Goal: Task Accomplishment & Management: Manage account settings

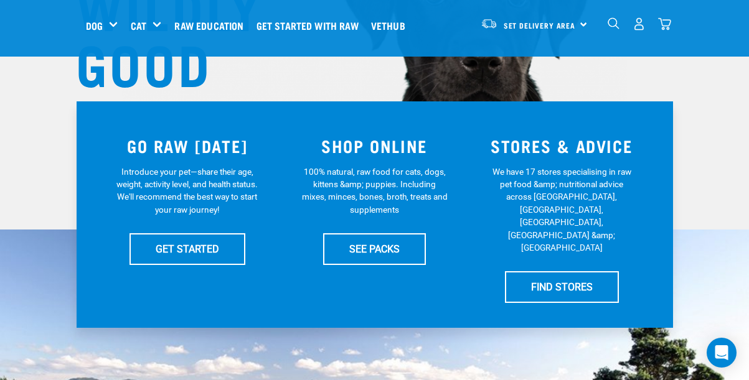
scroll to position [194, 0]
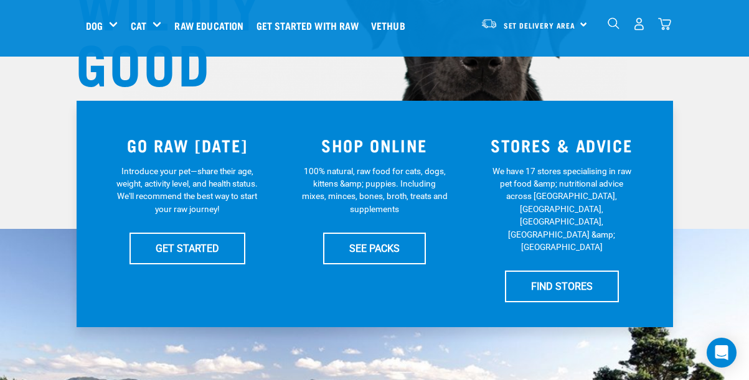
click at [636, 22] on img "dropdown navigation" at bounding box center [639, 23] width 13 height 13
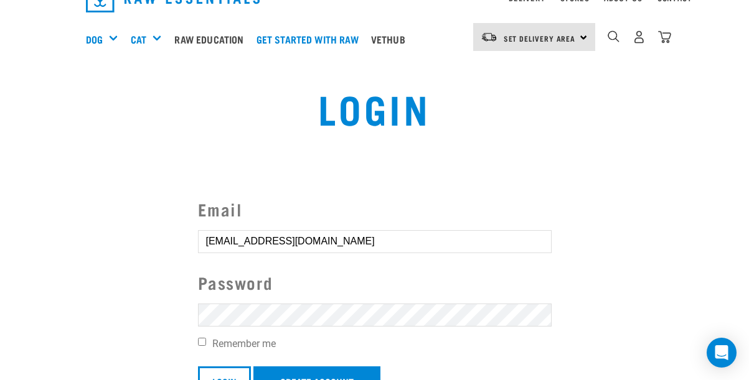
scroll to position [76, 0]
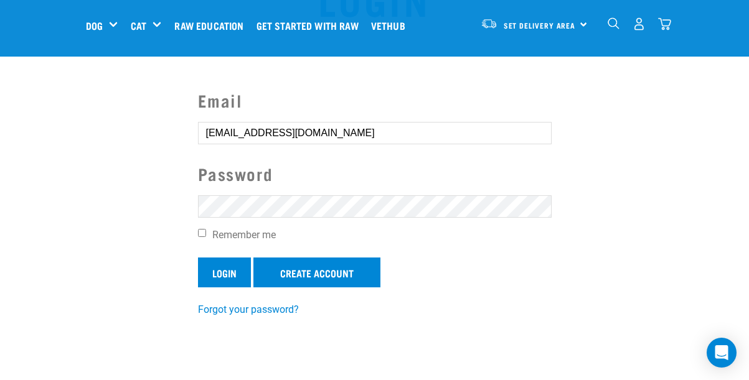
click at [231, 270] on input "Login" at bounding box center [224, 273] width 53 height 30
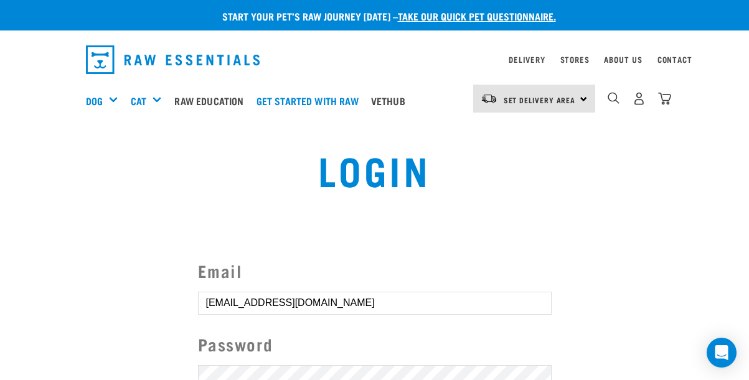
scroll to position [5, 0]
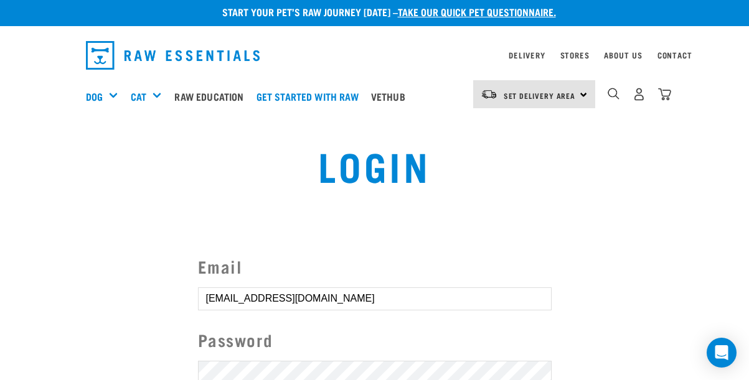
click at [29, 167] on button "delete" at bounding box center [22, 160] width 12 height 12
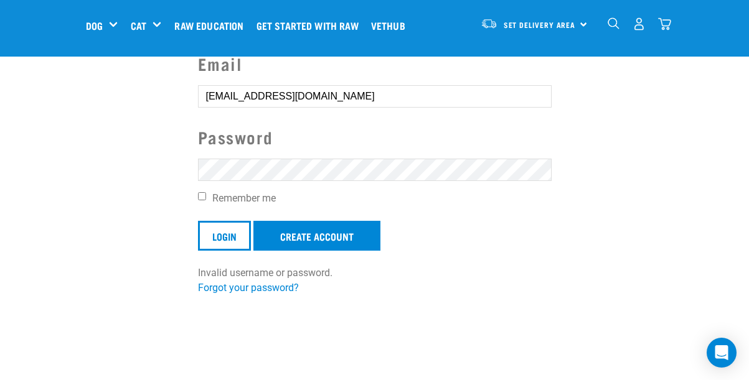
scroll to position [121, 0]
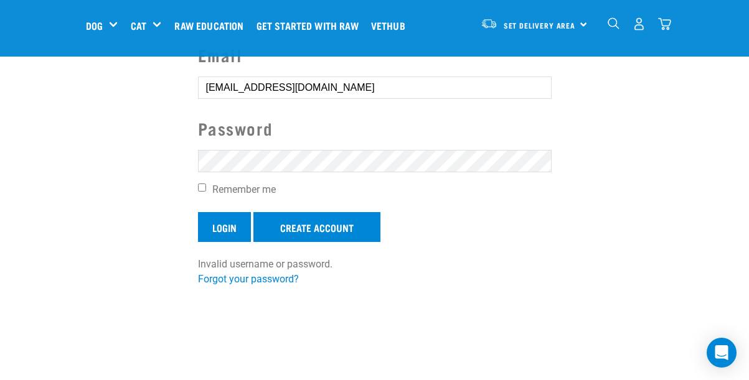
click at [228, 226] on input "Login" at bounding box center [224, 227] width 53 height 30
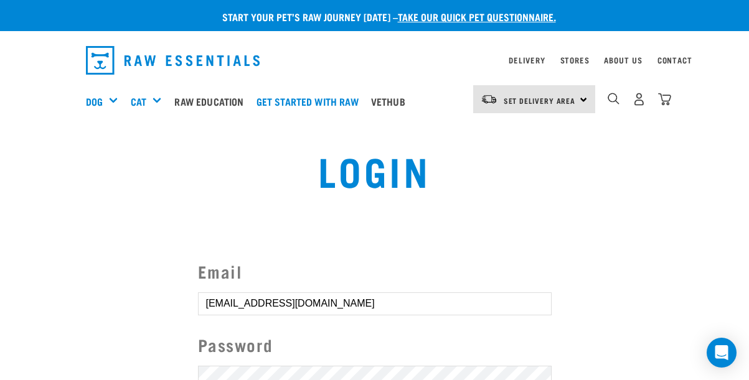
click at [29, 167] on button "delete" at bounding box center [22, 160] width 12 height 12
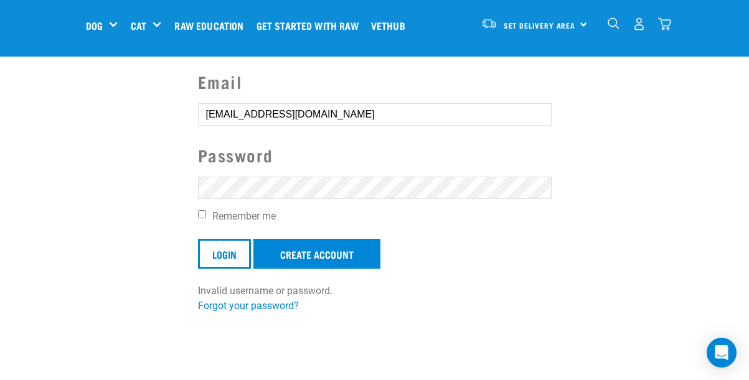
scroll to position [95, 0]
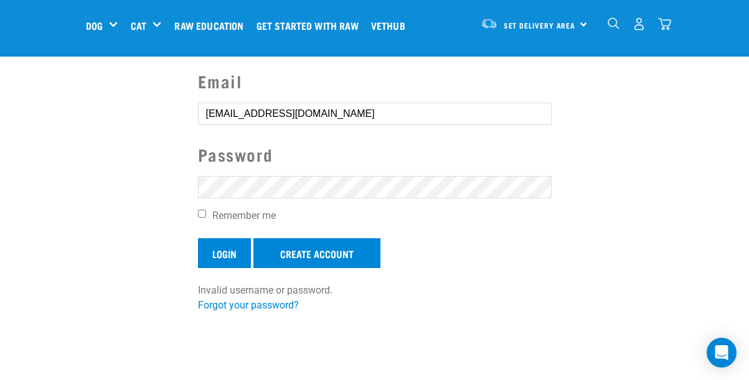
click at [222, 251] on input "Login" at bounding box center [224, 254] width 53 height 30
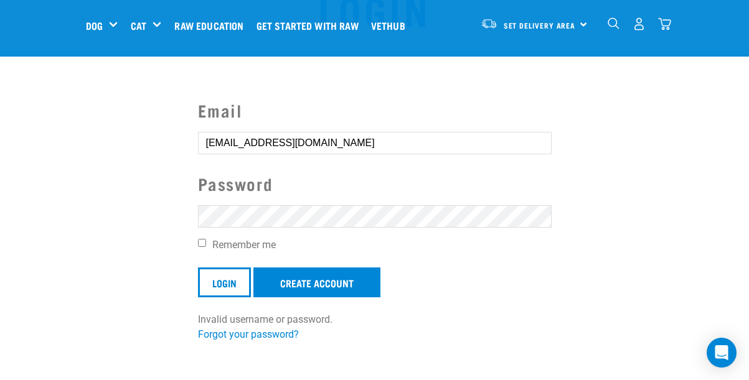
scroll to position [67, 0]
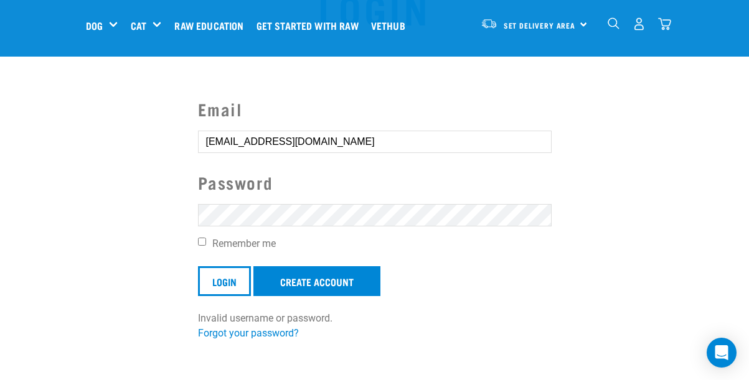
click at [29, 167] on button "delete" at bounding box center [22, 160] width 12 height 12
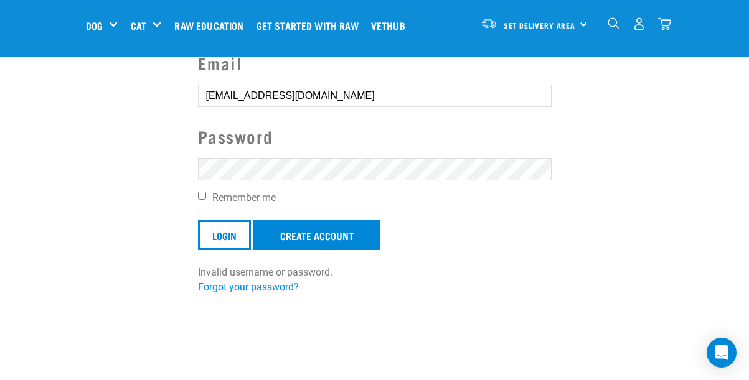
scroll to position [115, 0]
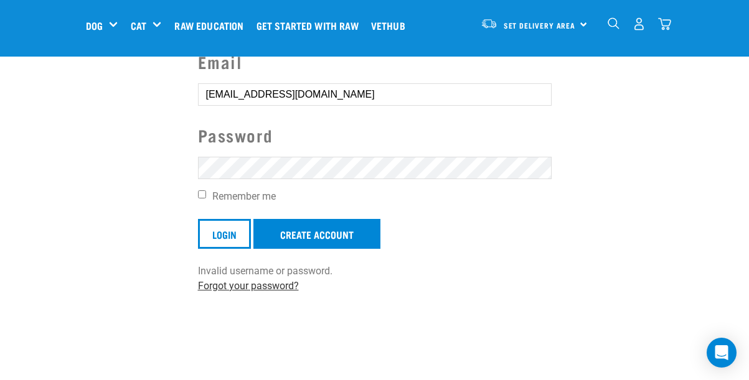
click at [265, 281] on link "Forgot your password?" at bounding box center [248, 286] width 101 height 12
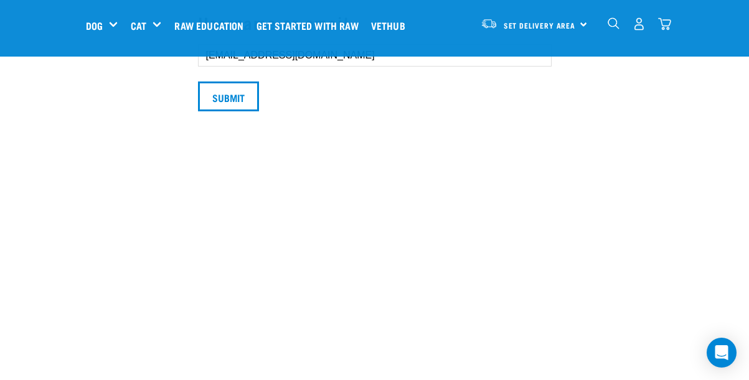
scroll to position [174, 0]
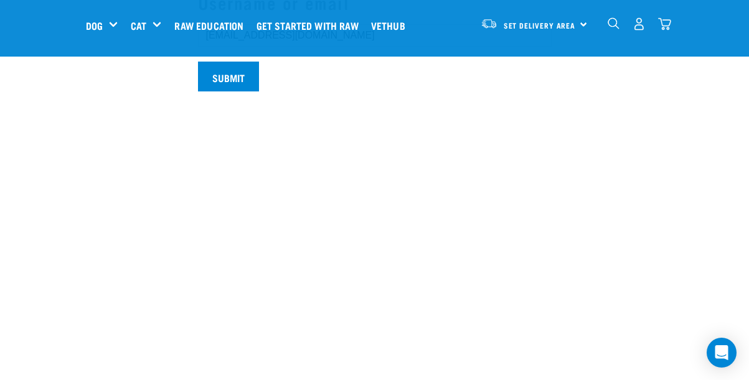
click at [226, 92] on input "Submit" at bounding box center [228, 77] width 61 height 30
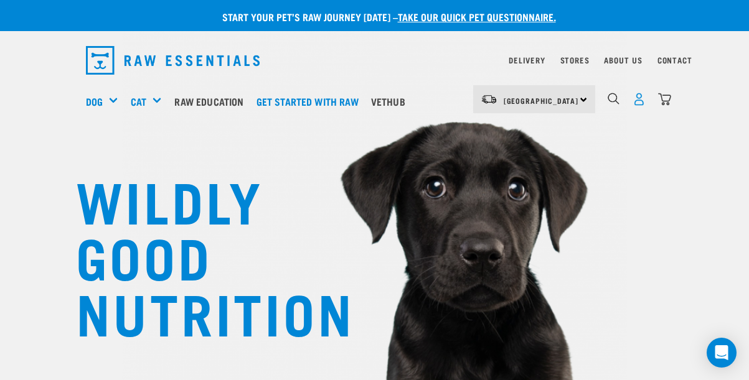
click at [638, 101] on img "dropdown navigation" at bounding box center [639, 99] width 13 height 13
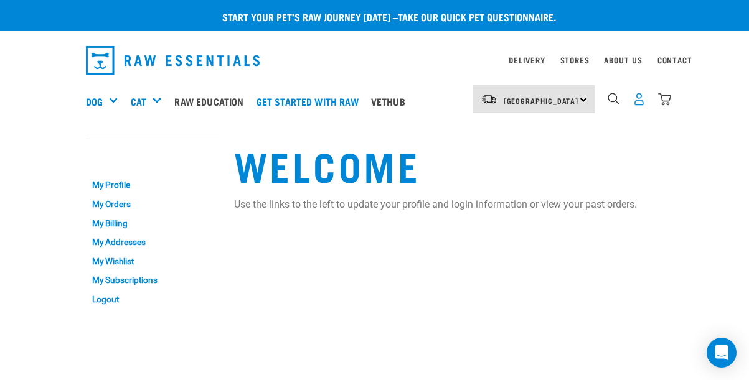
click at [636, 101] on img "dropdown navigation" at bounding box center [639, 99] width 13 height 13
